Goal: Transaction & Acquisition: Purchase product/service

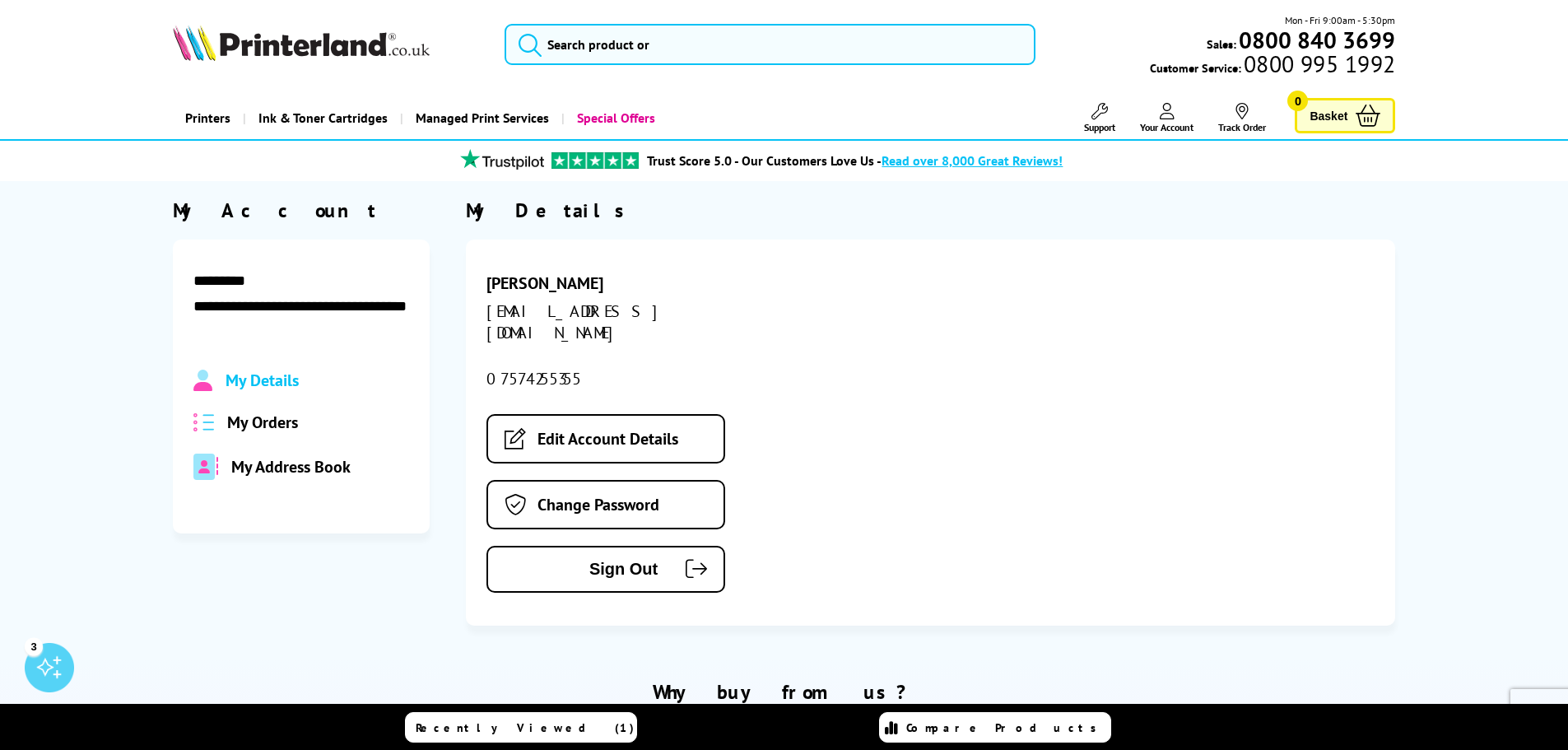
click at [284, 426] on span "My Orders" at bounding box center [262, 422] width 71 height 21
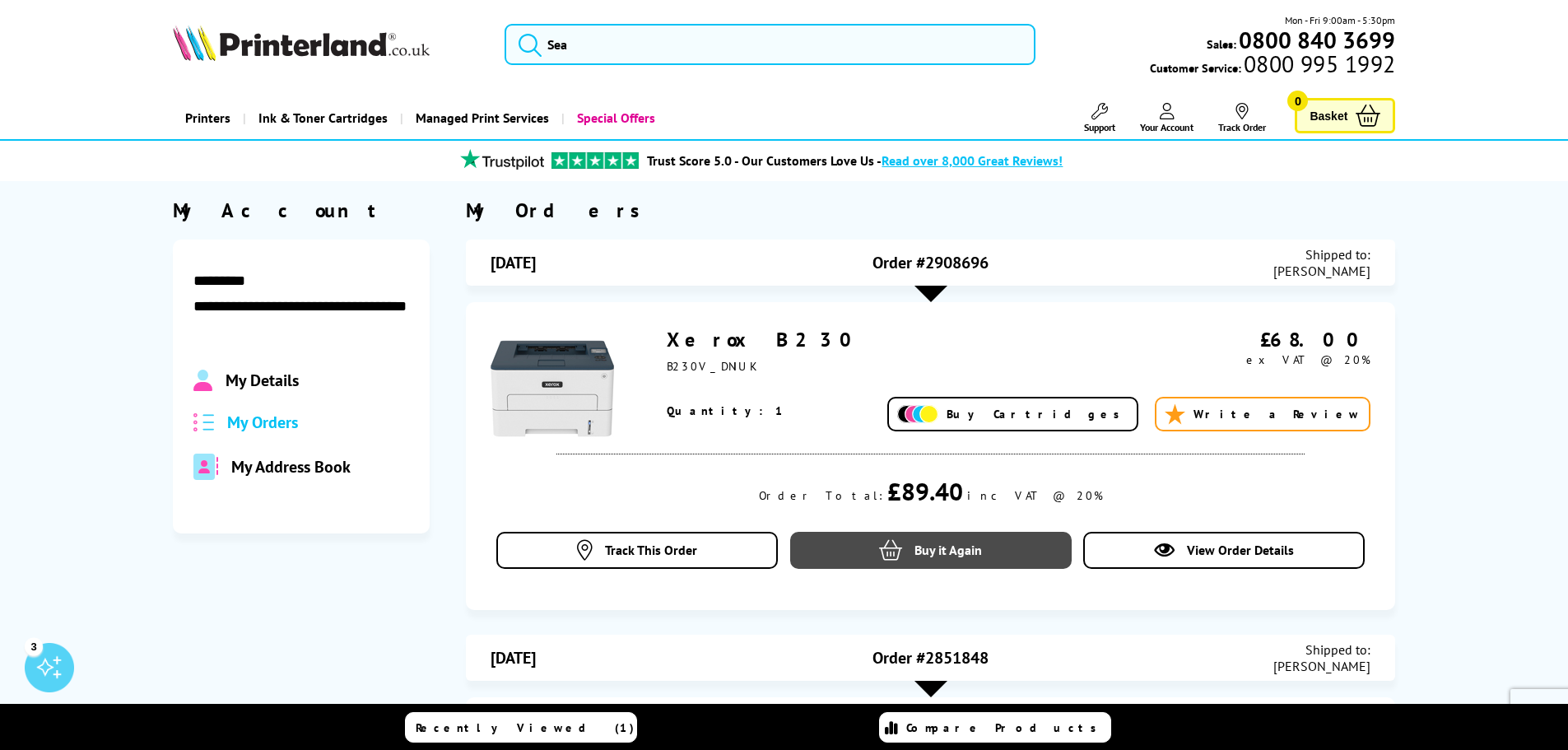
click at [947, 546] on span "Buy it Again" at bounding box center [947, 550] width 68 height 16
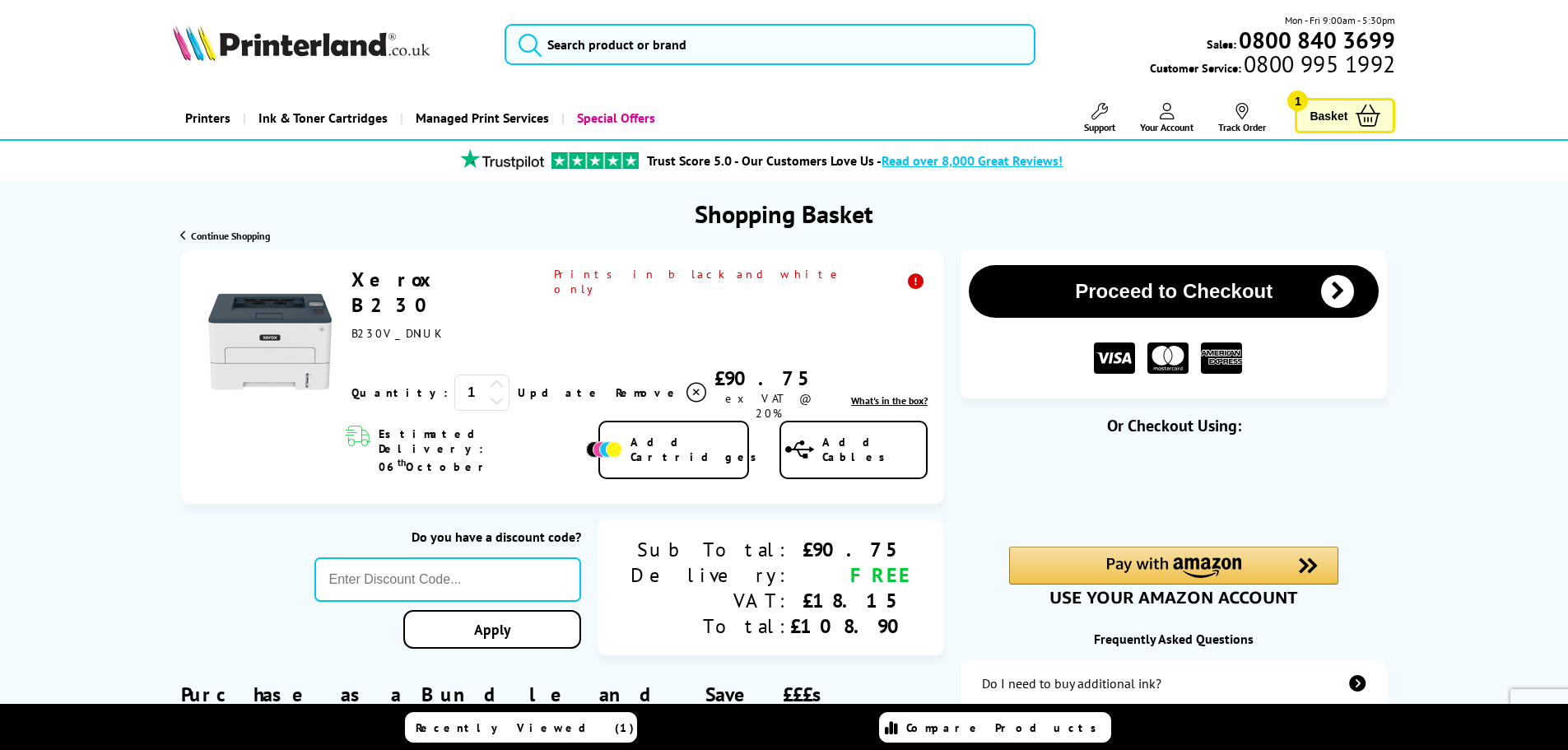
drag, startPoint x: 453, startPoint y: 280, endPoint x: 353, endPoint y: 278, distance: 100.0
click at [353, 278] on div "Xerox B230 B230V_DNIUK" at bounding box center [639, 304] width 576 height 74
copy link "Xerox B230"
